Goal: Task Accomplishment & Management: Use online tool/utility

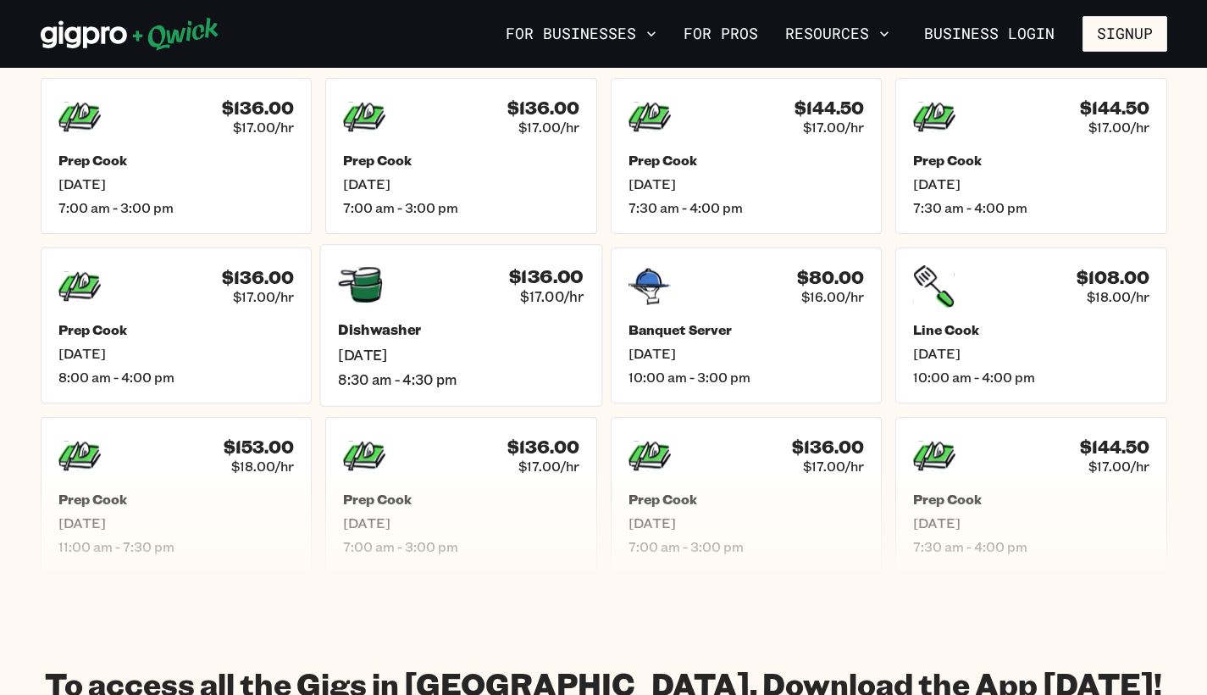
scroll to position [750, 0]
click at [808, 369] on div "Banquet Server [DATE] 10:00 am - 3:00 pm" at bounding box center [746, 355] width 246 height 67
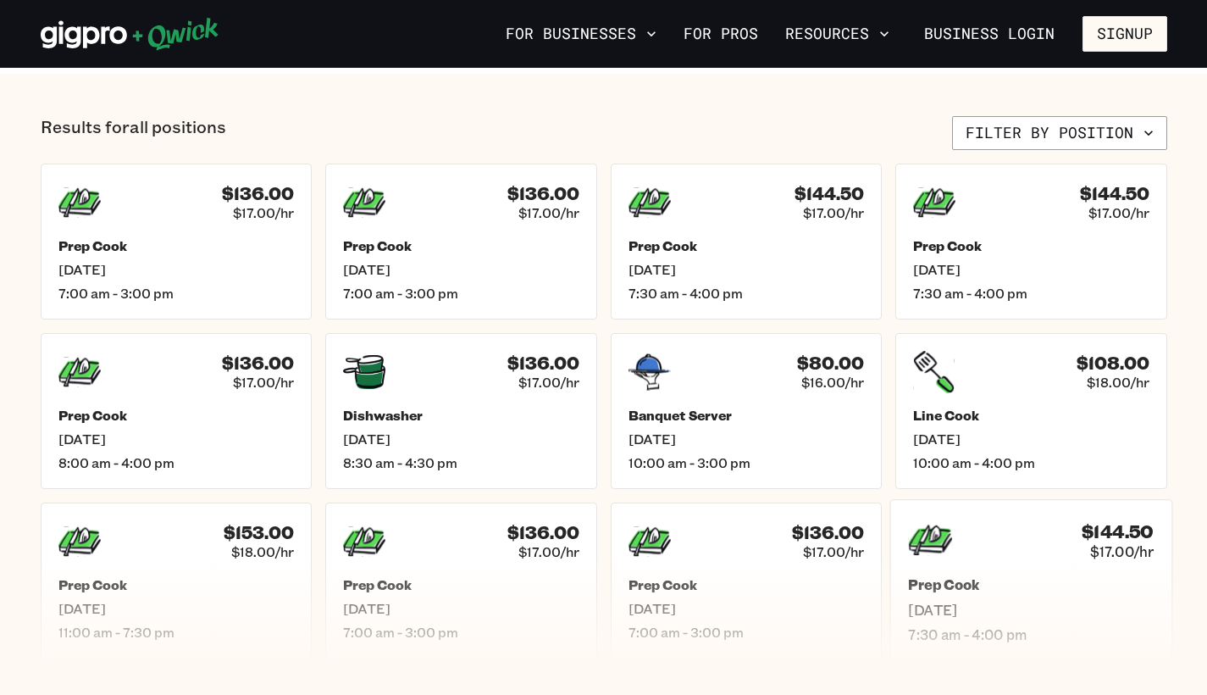
scroll to position [667, 0]
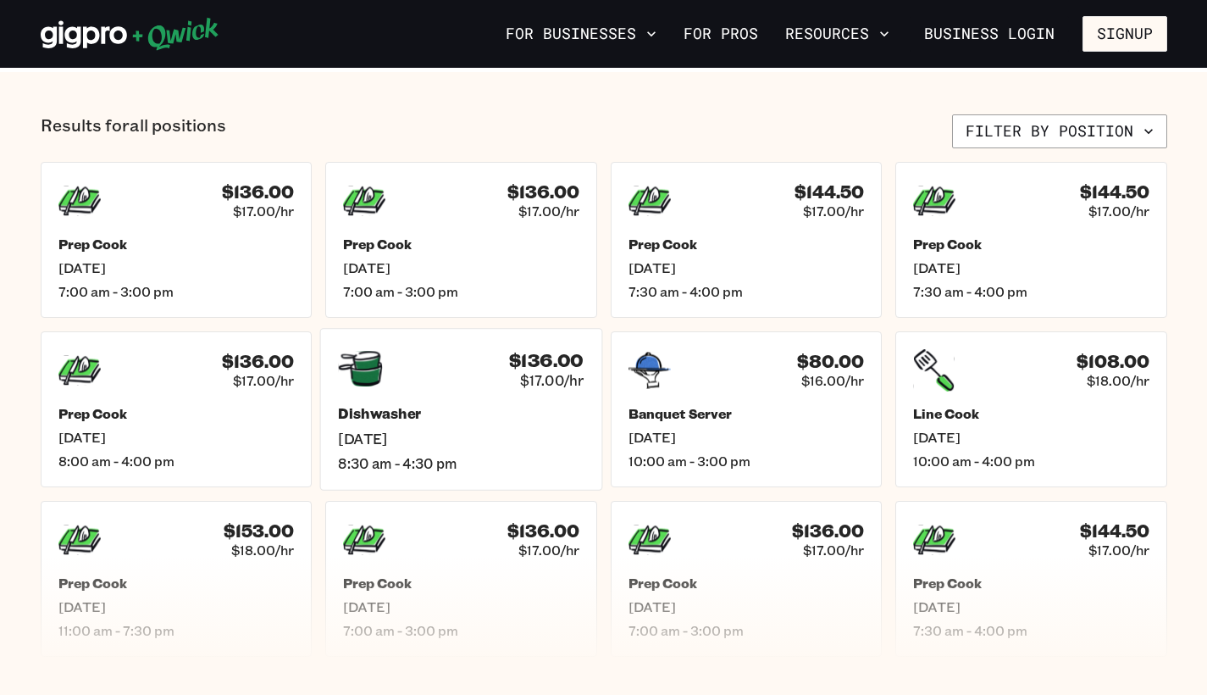
click at [501, 400] on div "$136.00 $17.00/hr Dishwasher [DATE] 8:30 am - 4:30 pm" at bounding box center [461, 409] width 282 height 162
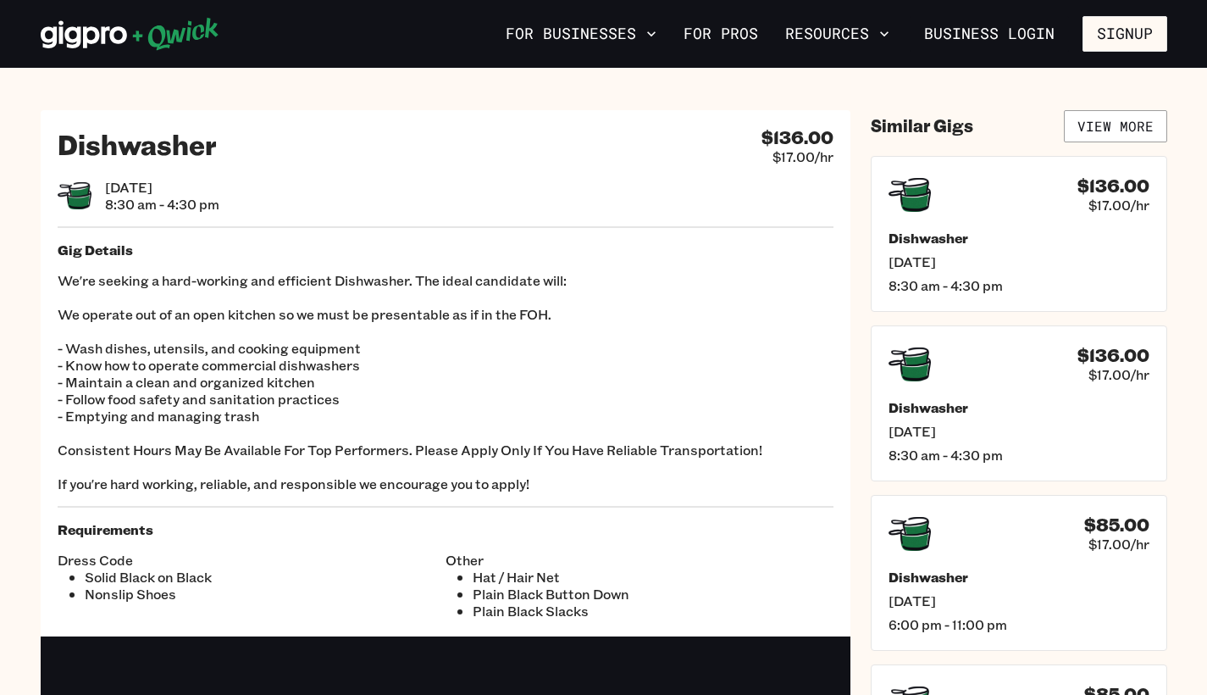
scroll to position [667, 0]
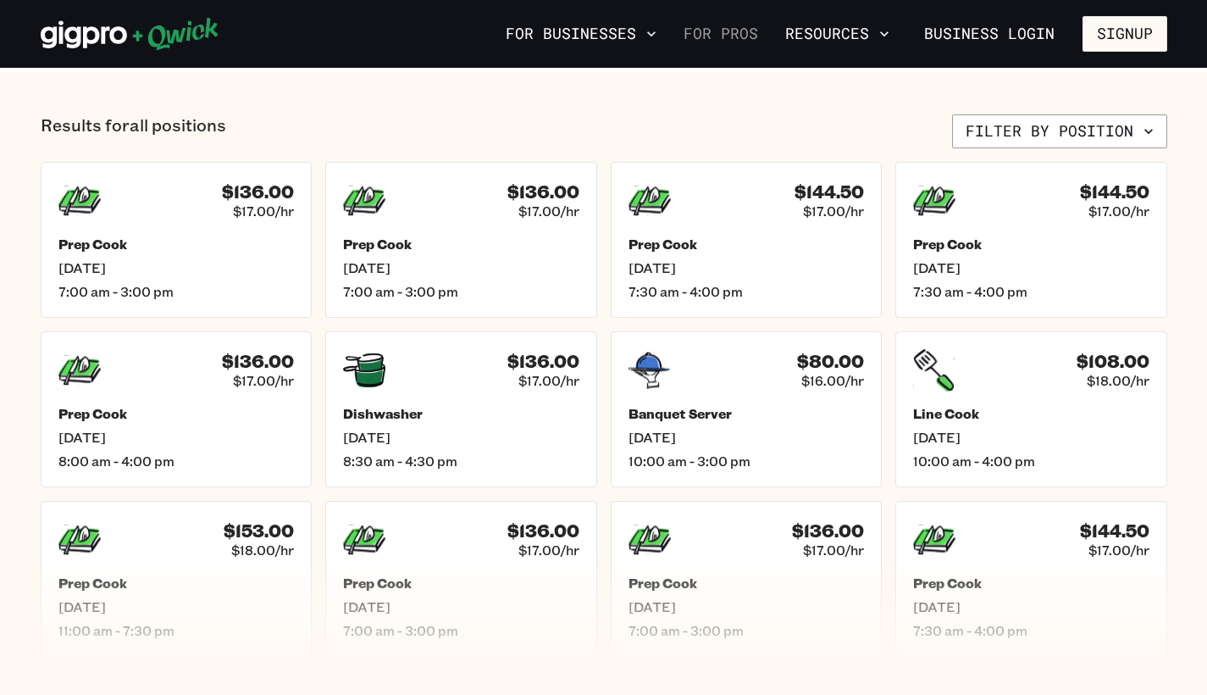
click at [736, 32] on link "For Pros" at bounding box center [721, 33] width 88 height 29
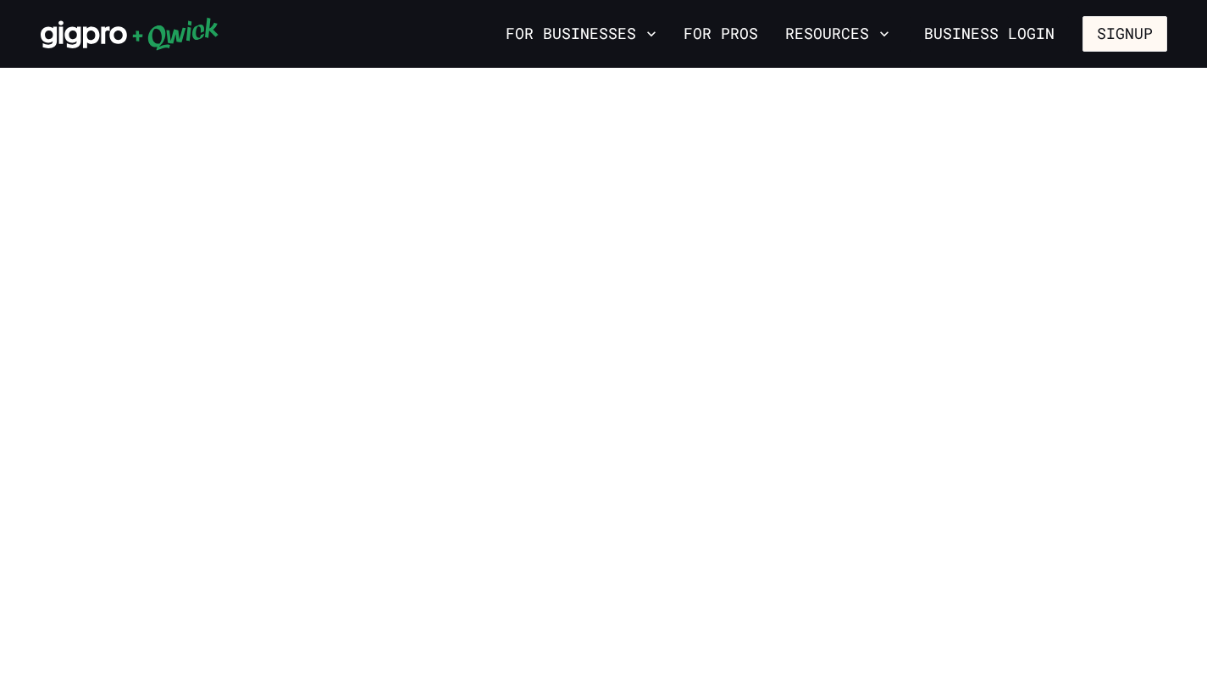
scroll to position [667, 0]
